Goal: Transaction & Acquisition: Book appointment/travel/reservation

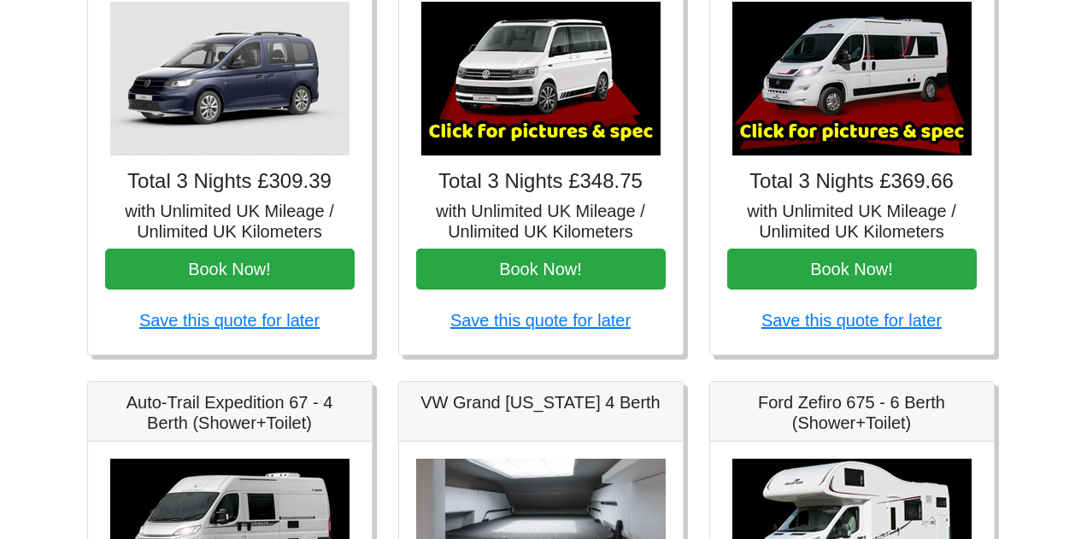
scroll to position [312, 0]
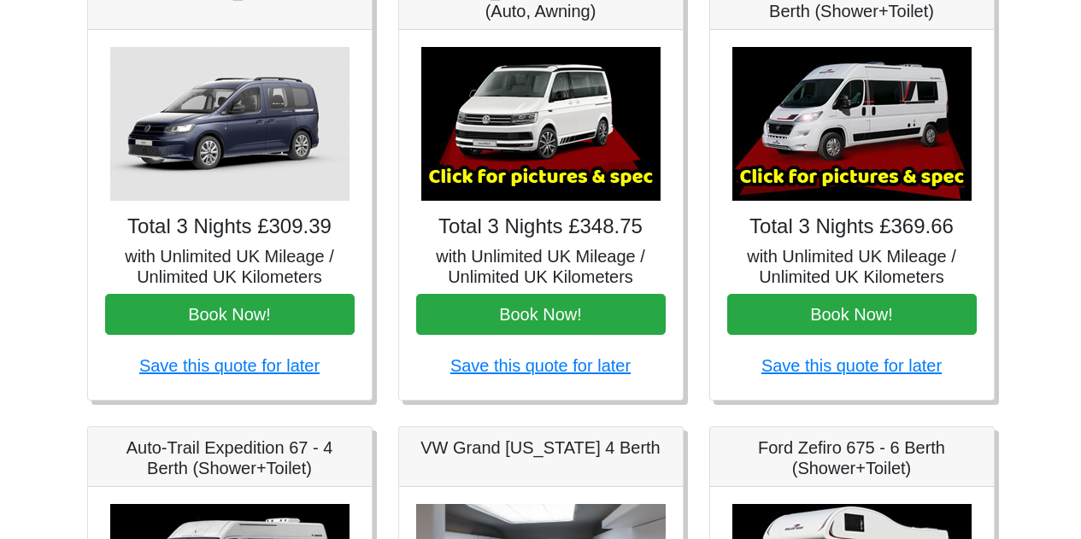
click at [270, 189] on img at bounding box center [229, 124] width 239 height 154
click at [244, 139] on img at bounding box center [229, 124] width 239 height 154
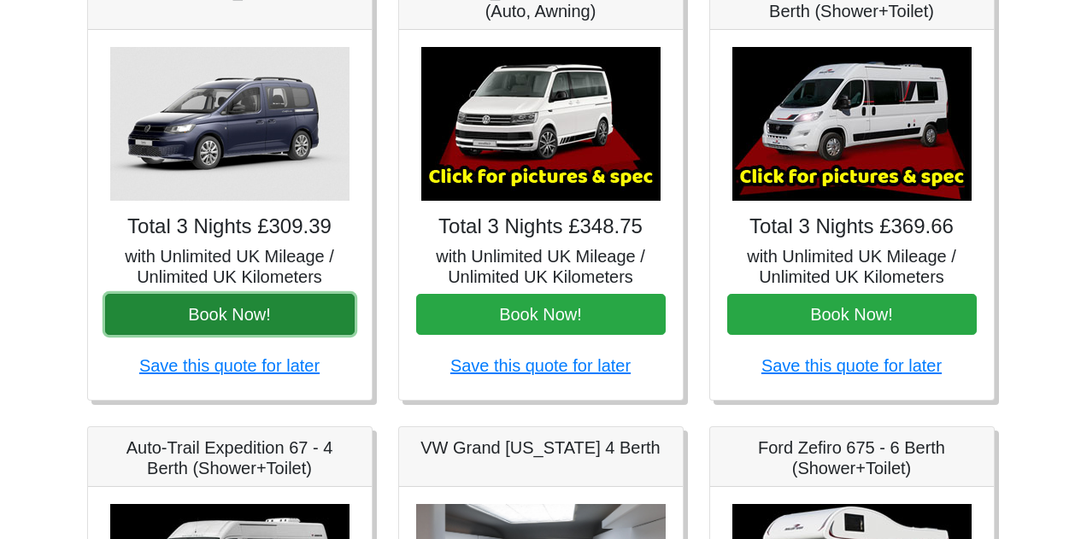
click at [256, 321] on button "Book Now!" at bounding box center [230, 314] width 250 height 41
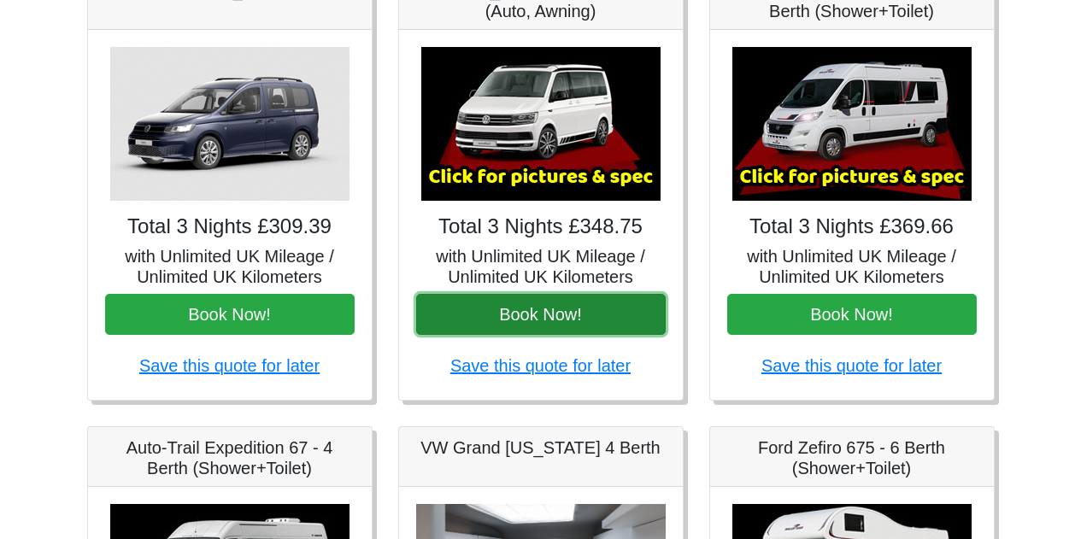
click at [569, 306] on button "Book Now!" at bounding box center [541, 314] width 250 height 41
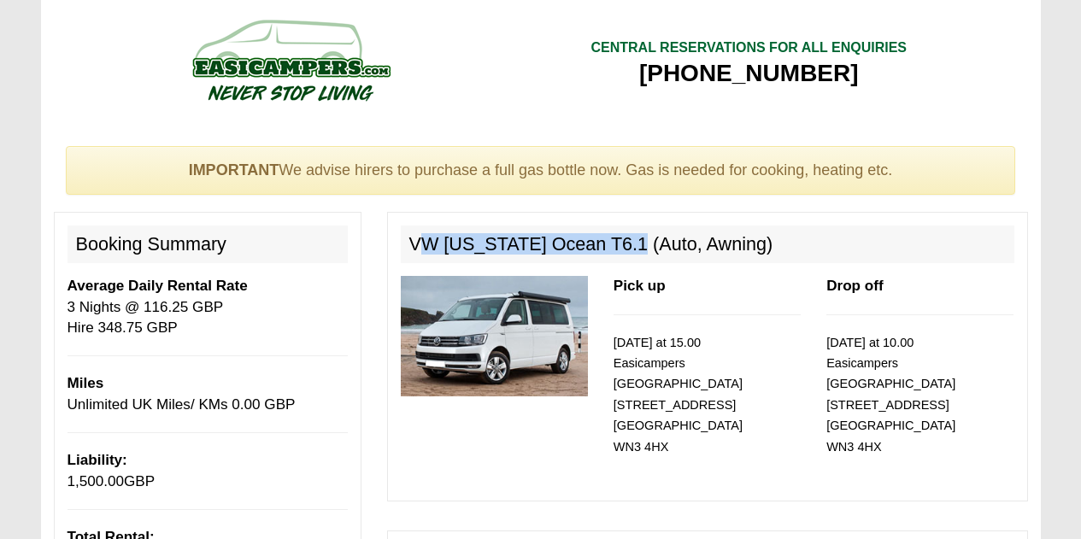
drag, startPoint x: 415, startPoint y: 239, endPoint x: 613, endPoint y: 251, distance: 198.7
click at [613, 251] on h2 "VW California Ocean T6.1 (Auto, Awning)" at bounding box center [708, 245] width 614 height 38
copy h2 "W California Ocean T6.1"
click at [513, 318] on img at bounding box center [494, 336] width 187 height 121
